Goal: Transaction & Acquisition: Download file/media

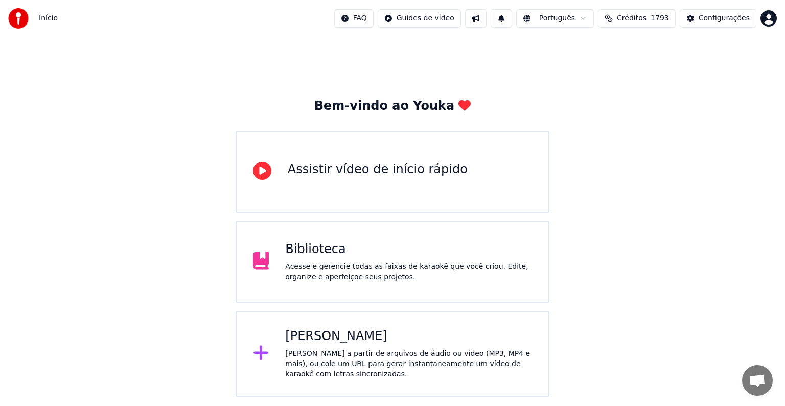
click at [300, 251] on div "Biblioteca" at bounding box center [408, 249] width 247 height 16
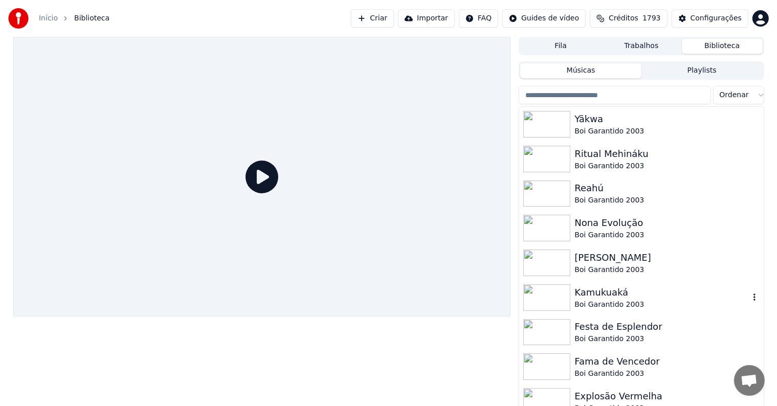
click at [614, 299] on div "Kamukuaká" at bounding box center [661, 292] width 174 height 14
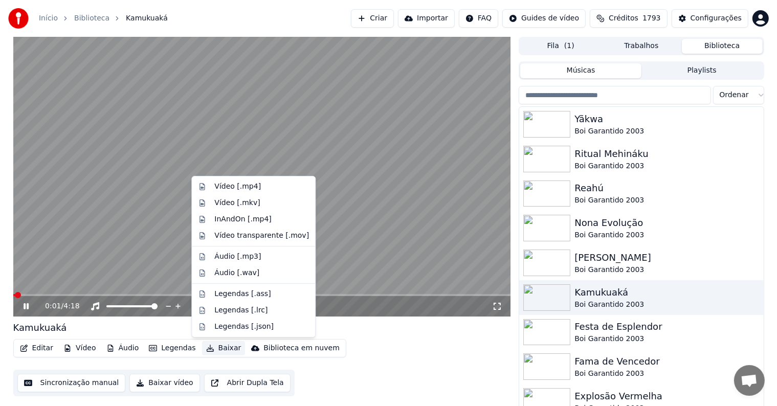
click at [222, 346] on button "Baixar" at bounding box center [223, 348] width 43 height 14
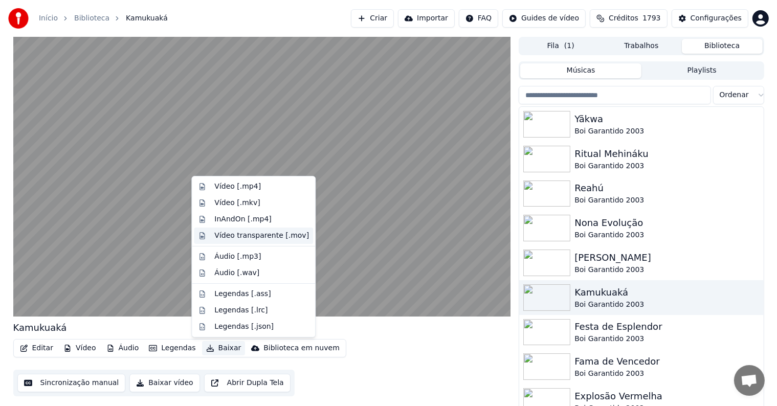
click at [263, 233] on div "Vídeo transparente [.mov]" at bounding box center [261, 236] width 95 height 10
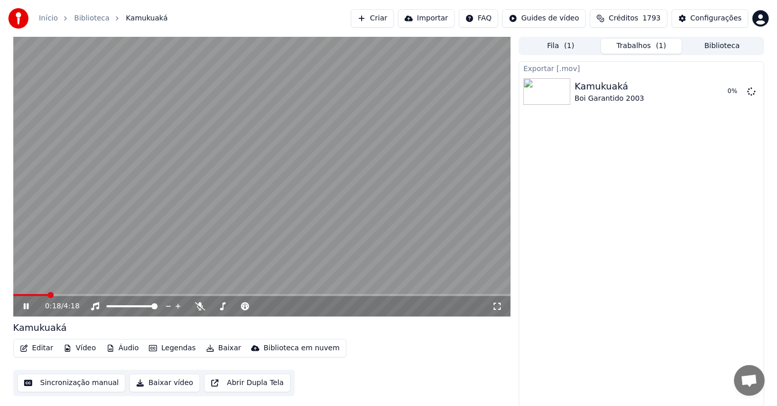
click at [709, 43] on button "Biblioteca" at bounding box center [722, 46] width 81 height 15
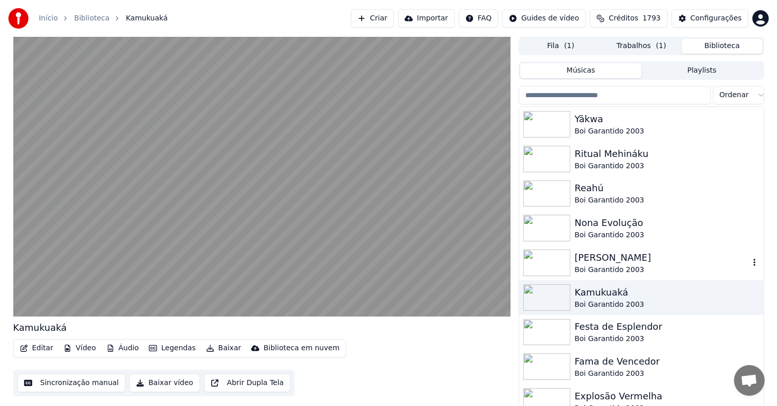
click at [604, 262] on div "[PERSON_NAME]" at bounding box center [661, 258] width 174 height 14
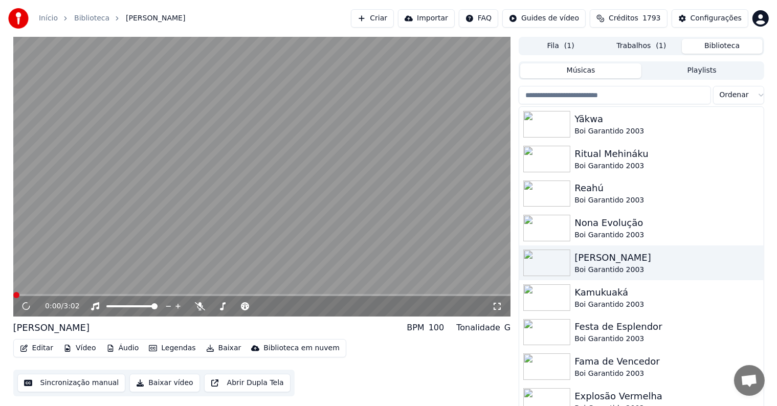
click at [222, 348] on button "Baixar" at bounding box center [223, 348] width 43 height 14
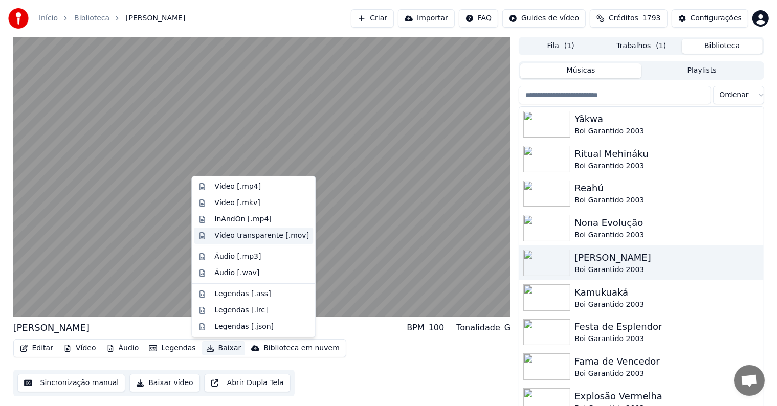
click at [241, 235] on div "Vídeo transparente [.mov]" at bounding box center [261, 236] width 95 height 10
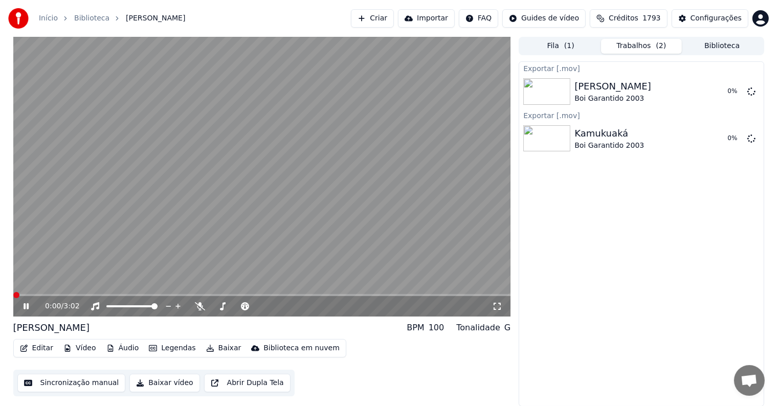
click at [713, 41] on button "Biblioteca" at bounding box center [722, 46] width 81 height 15
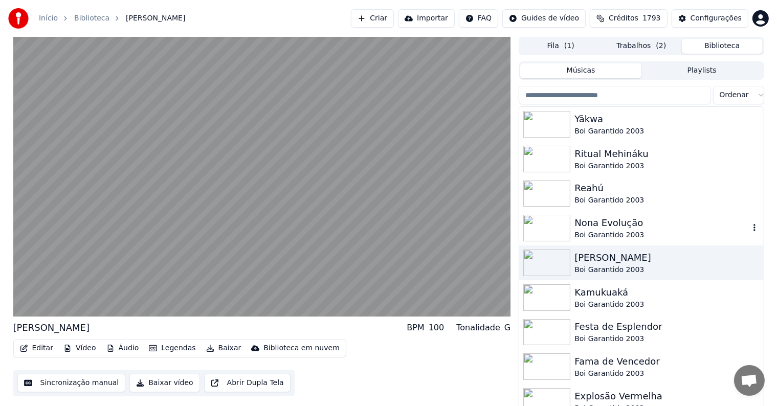
click at [594, 224] on div "Nona Evolução" at bounding box center [661, 223] width 174 height 14
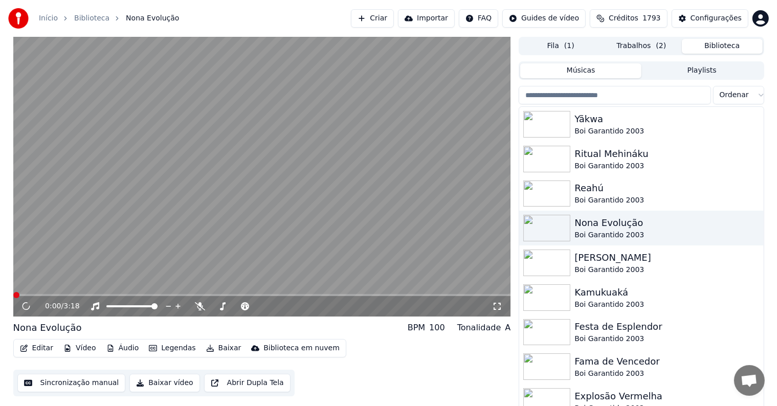
click at [222, 350] on button "Baixar" at bounding box center [223, 348] width 43 height 14
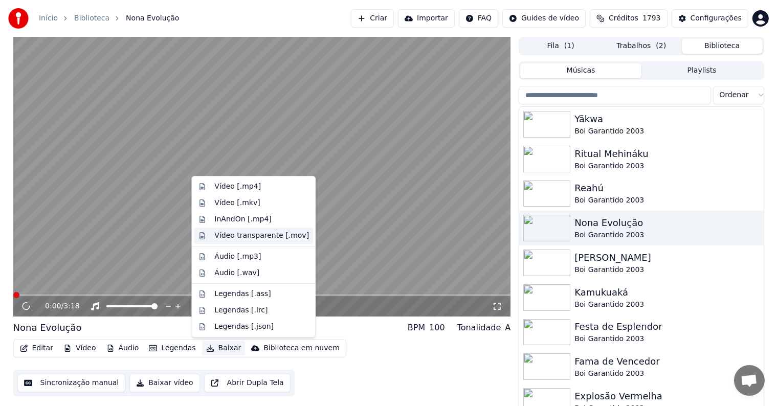
click at [239, 235] on div "Vídeo transparente [.mov]" at bounding box center [261, 236] width 95 height 10
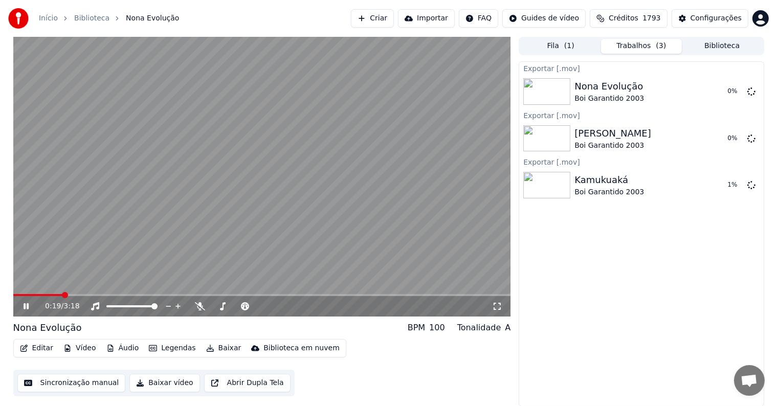
click at [35, 294] on span at bounding box center [38, 295] width 50 height 2
click at [29, 294] on span at bounding box center [21, 295] width 17 height 2
click at [234, 174] on video at bounding box center [262, 177] width 498 height 280
click at [688, 46] on button "Biblioteca" at bounding box center [722, 46] width 81 height 15
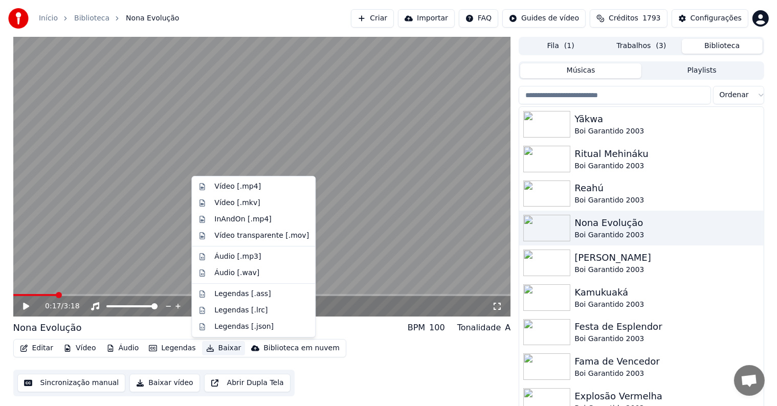
click at [210, 348] on button "Baixar" at bounding box center [223, 348] width 43 height 14
click at [470, 380] on div "Editar Vídeo Áudio Legendas Baixar Biblioteca em nuvem Sincronização manual Bai…" at bounding box center [262, 367] width 498 height 57
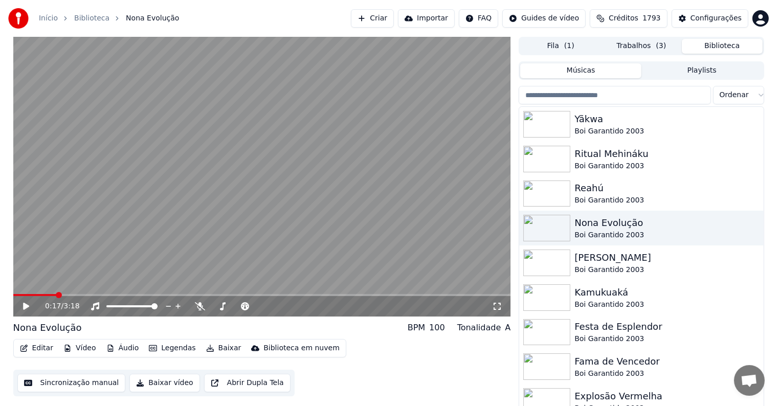
click at [618, 47] on button "Trabalhos ( 3 )" at bounding box center [641, 46] width 81 height 15
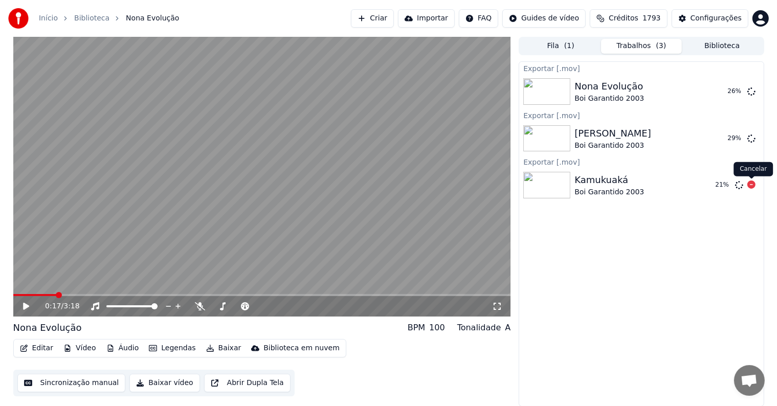
click at [752, 186] on icon at bounding box center [751, 185] width 8 height 8
click at [752, 137] on icon at bounding box center [751, 138] width 8 height 8
click at [754, 92] on icon at bounding box center [751, 91] width 8 height 8
click at [611, 182] on div "Kamukuaká" at bounding box center [609, 180] width 70 height 14
click at [714, 39] on button "Biblioteca" at bounding box center [722, 46] width 81 height 15
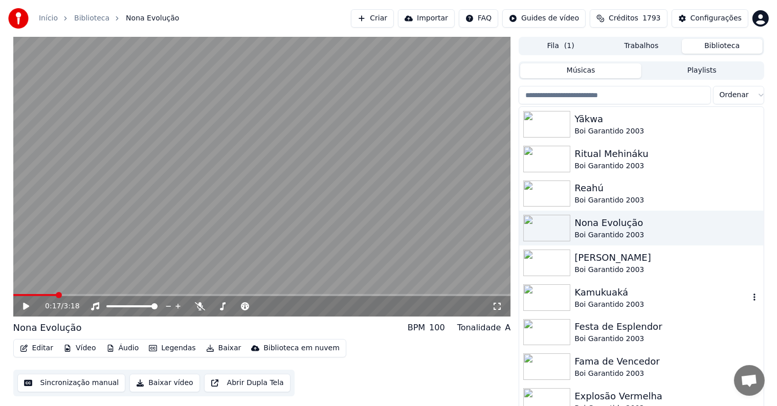
click at [589, 298] on div "Kamukuaká" at bounding box center [661, 292] width 174 height 14
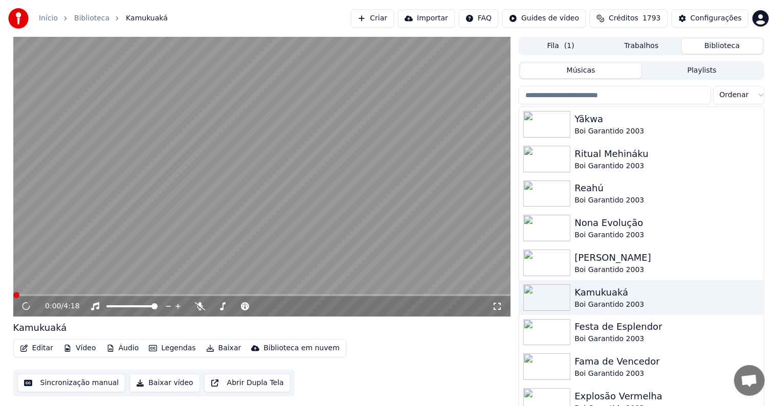
click at [214, 346] on button "Baixar" at bounding box center [223, 348] width 43 height 14
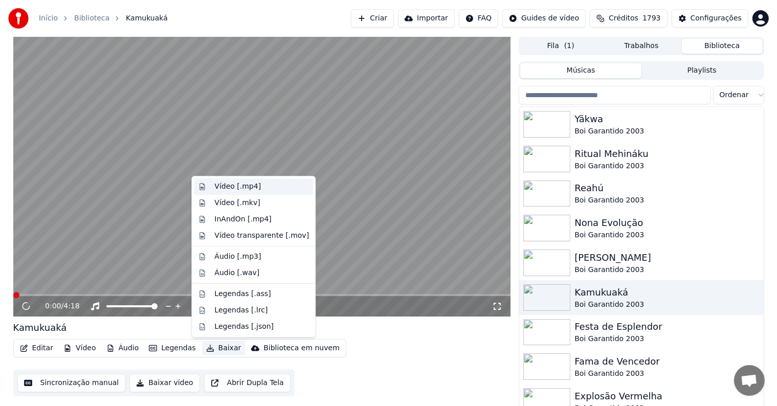
click at [232, 184] on div "Vídeo [.mp4]" at bounding box center [237, 187] width 47 height 10
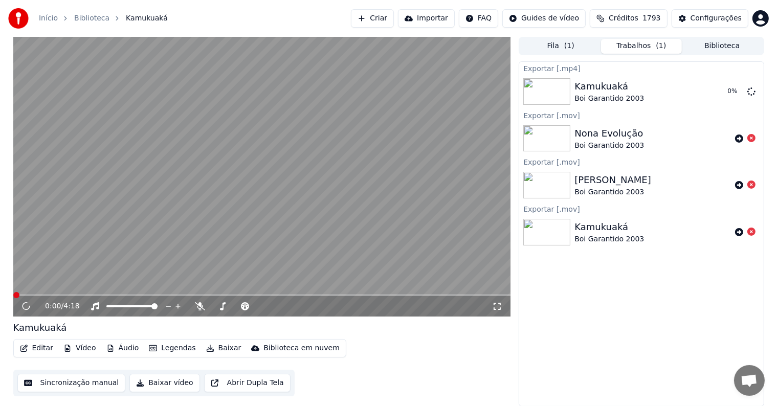
click at [715, 46] on button "Biblioteca" at bounding box center [722, 46] width 81 height 15
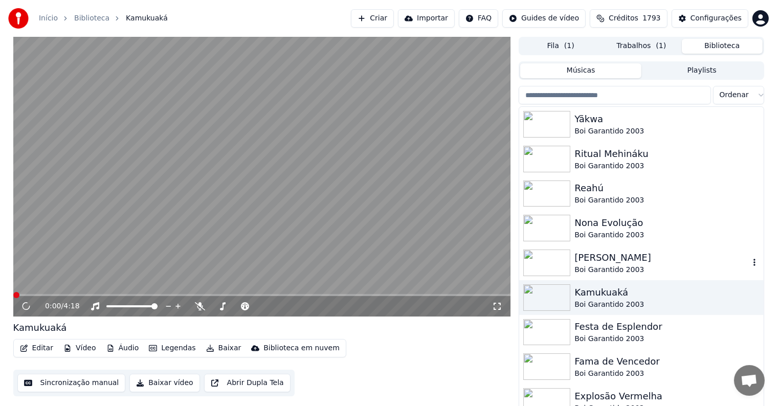
click at [600, 259] on div "[PERSON_NAME]" at bounding box center [661, 258] width 174 height 14
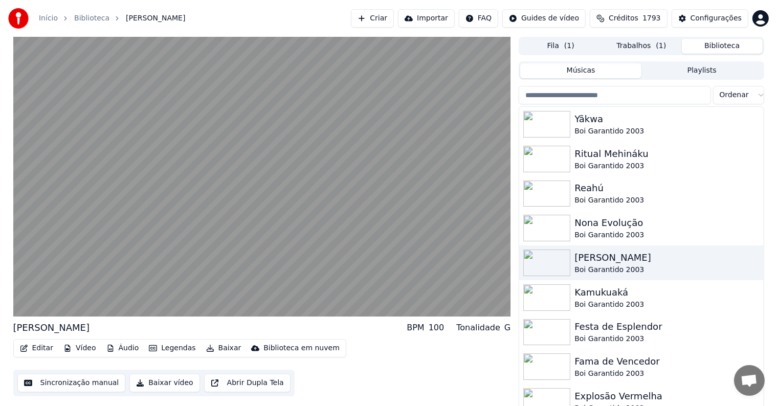
click at [217, 349] on button "Baixar" at bounding box center [223, 348] width 43 height 14
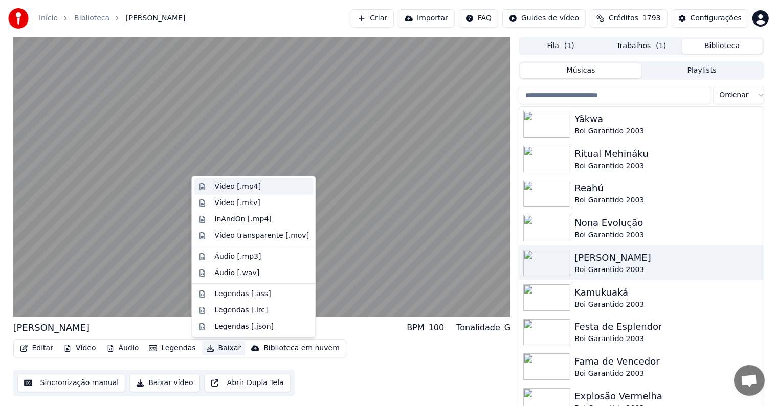
click at [226, 187] on div "Vídeo [.mp4]" at bounding box center [237, 187] width 47 height 10
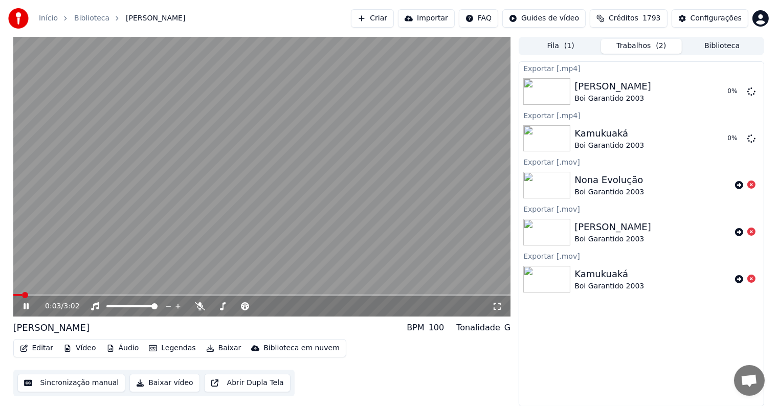
click at [726, 45] on button "Biblioteca" at bounding box center [722, 46] width 81 height 15
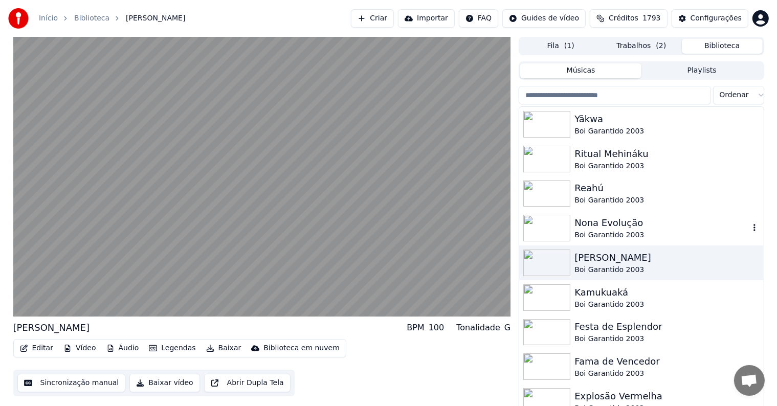
click at [614, 227] on div "Nona Evolução" at bounding box center [661, 223] width 174 height 14
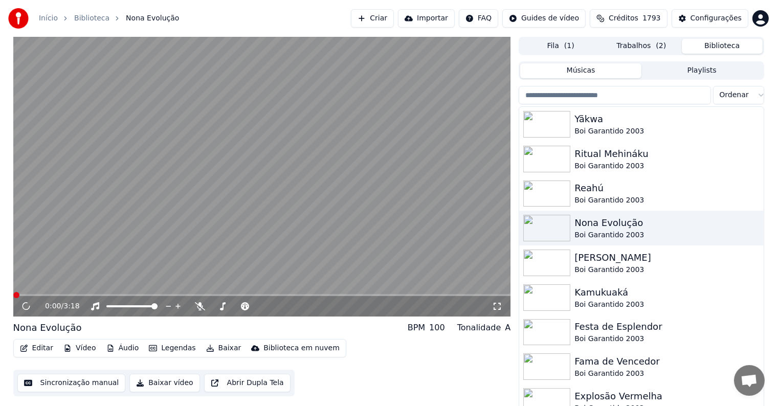
click at [217, 351] on button "Baixar" at bounding box center [223, 348] width 43 height 14
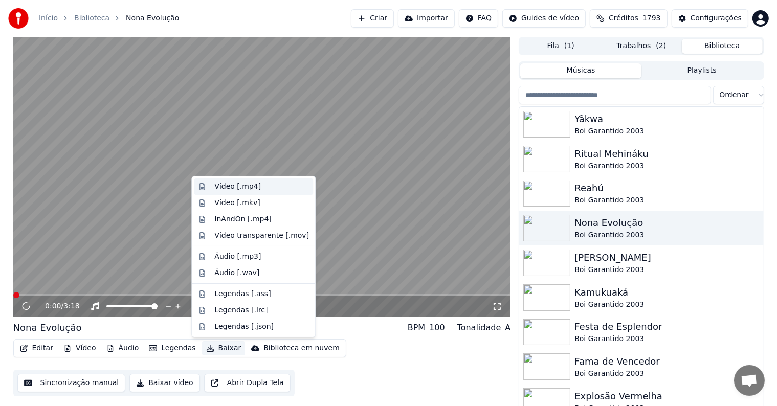
click at [224, 187] on div "Vídeo [.mp4]" at bounding box center [237, 187] width 47 height 10
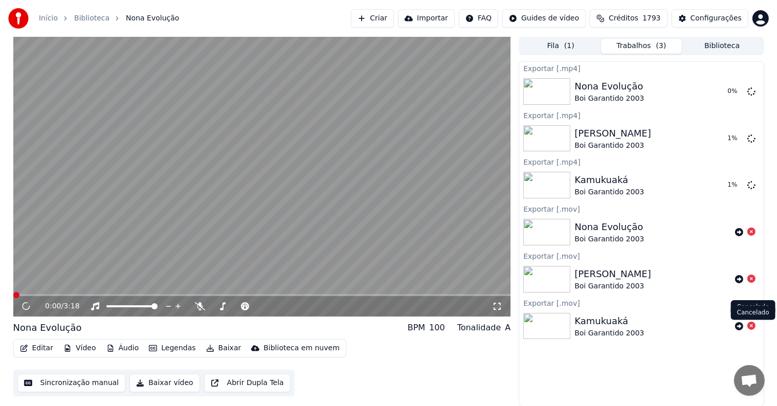
click at [752, 326] on icon at bounding box center [751, 326] width 8 height 8
click at [751, 278] on icon at bounding box center [751, 279] width 8 height 8
click at [751, 228] on icon at bounding box center [751, 232] width 8 height 8
click at [205, 103] on video at bounding box center [262, 177] width 498 height 280
